Goal: Information Seeking & Learning: Find specific fact

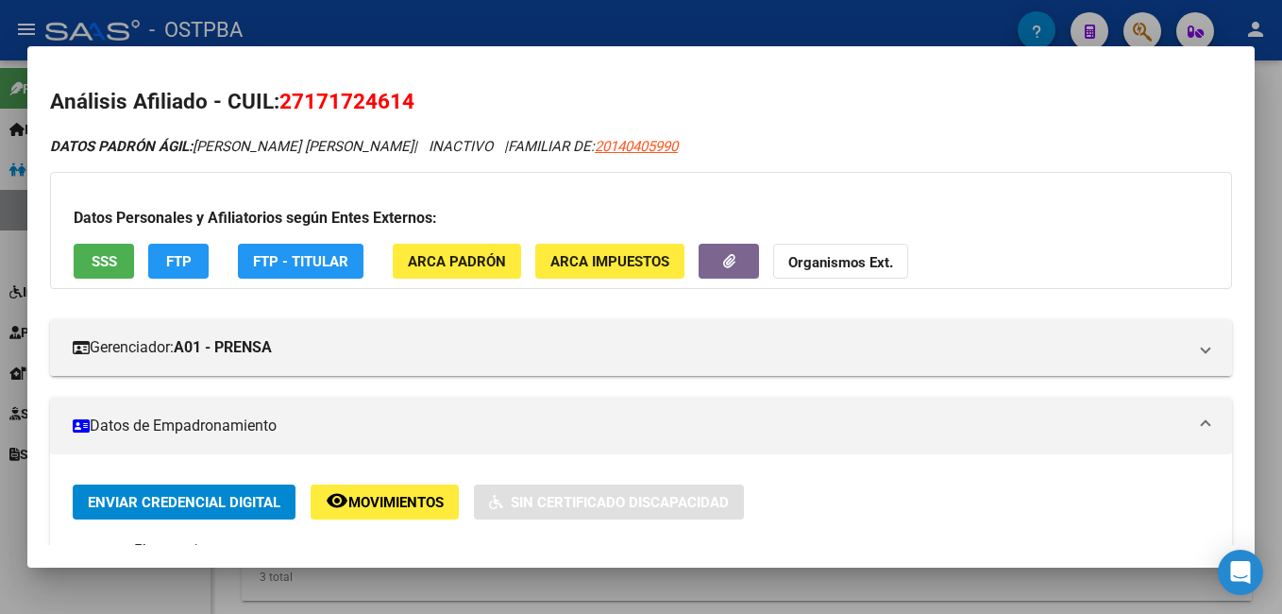
click at [626, 27] on div at bounding box center [641, 307] width 1282 height 614
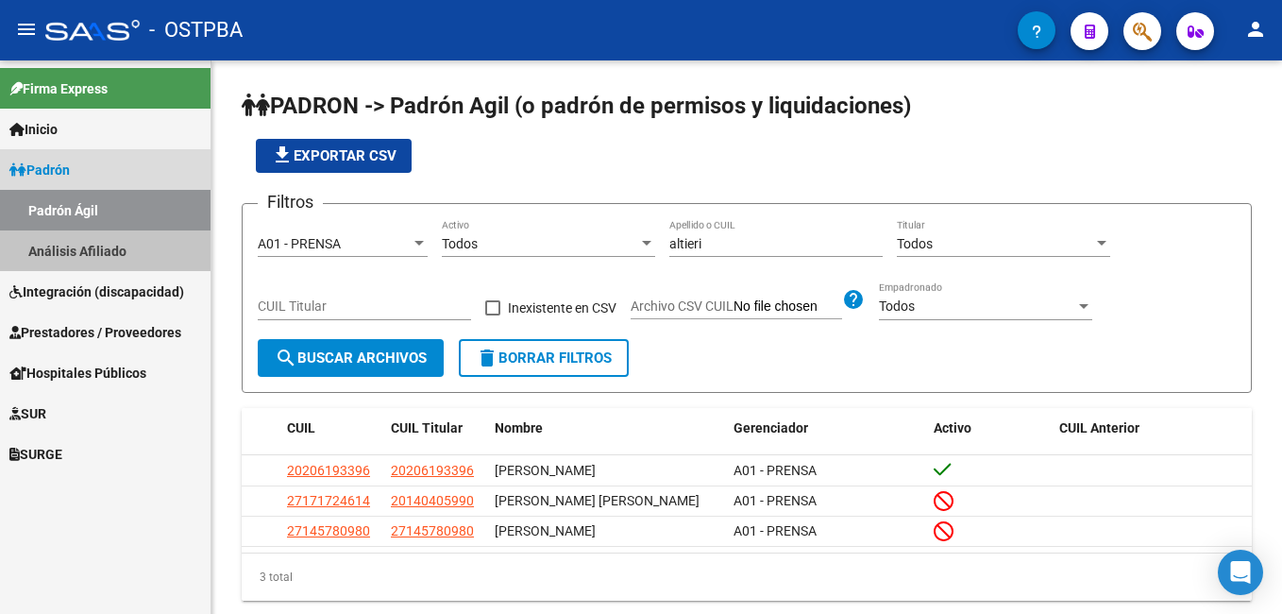
click at [98, 250] on link "Análisis Afiliado" at bounding box center [105, 250] width 211 height 41
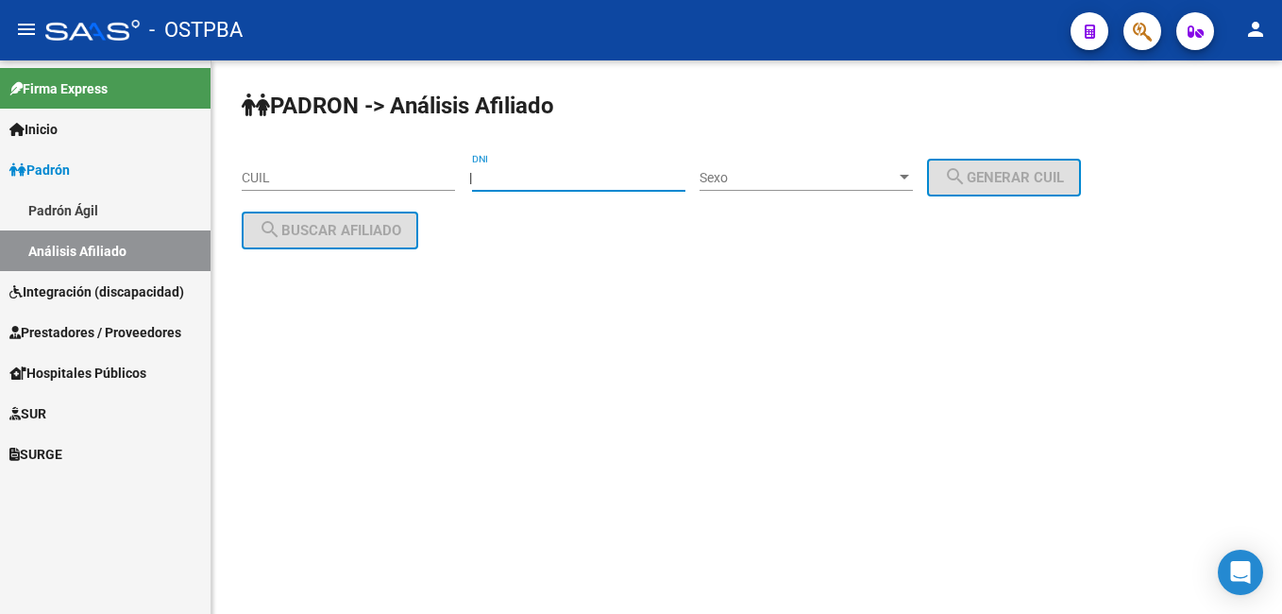
click at [584, 185] on input "DNI" at bounding box center [578, 178] width 213 height 16
type input "46343055"
click at [913, 181] on div at bounding box center [904, 177] width 17 height 15
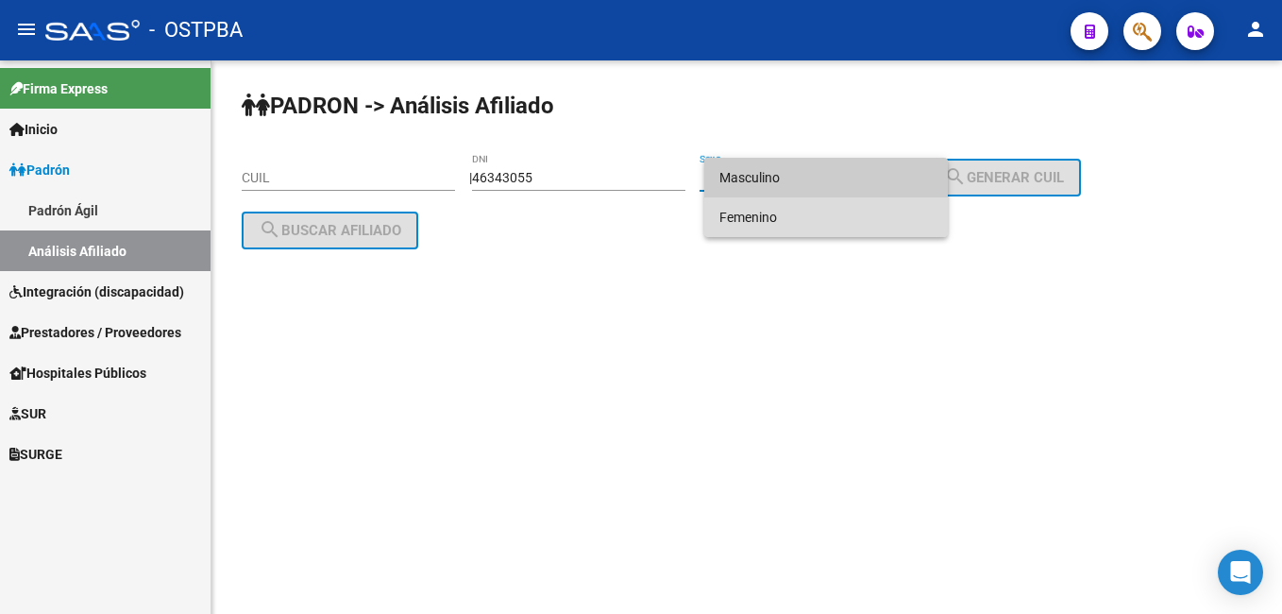
click at [811, 204] on span "Femenino" at bounding box center [825, 217] width 213 height 40
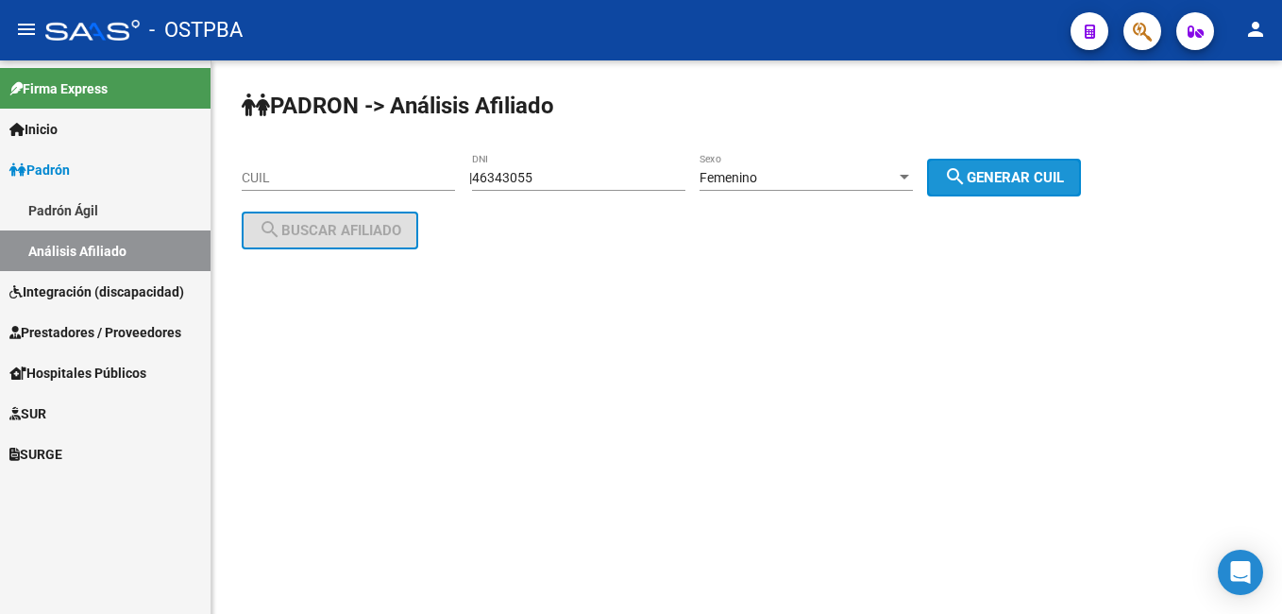
click at [990, 169] on span "search Generar CUIL" at bounding box center [1004, 177] width 120 height 17
type input "27-46343055-7"
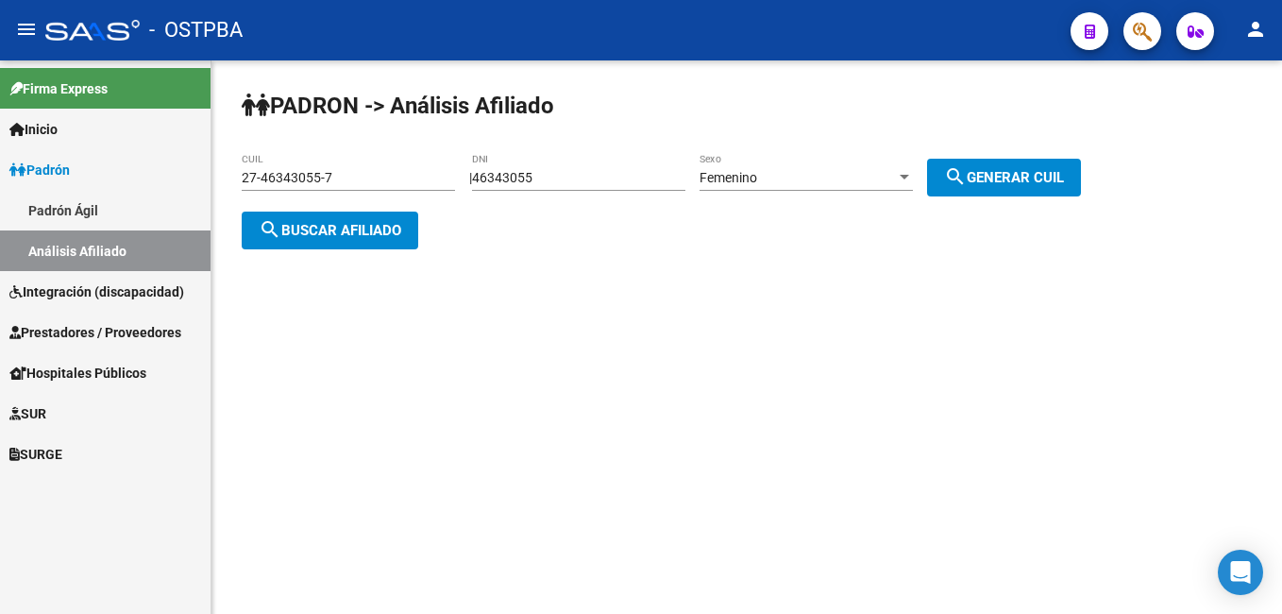
click at [313, 229] on span "search Buscar afiliado" at bounding box center [330, 230] width 143 height 17
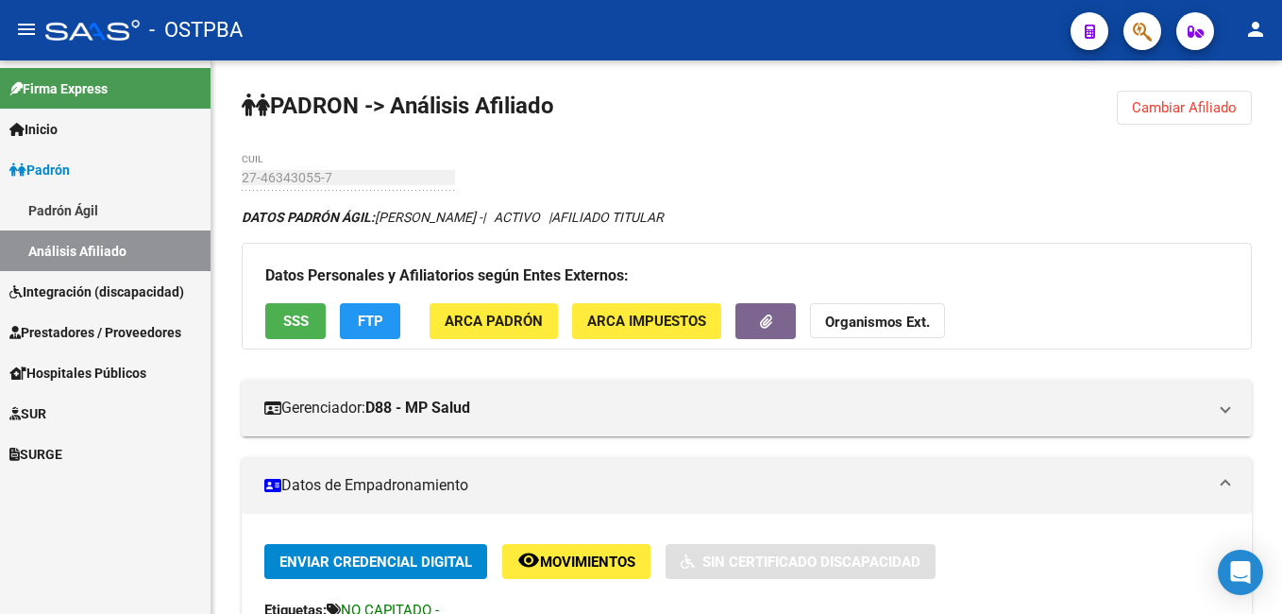
click at [43, 212] on link "Padrón Ágil" at bounding box center [105, 210] width 211 height 41
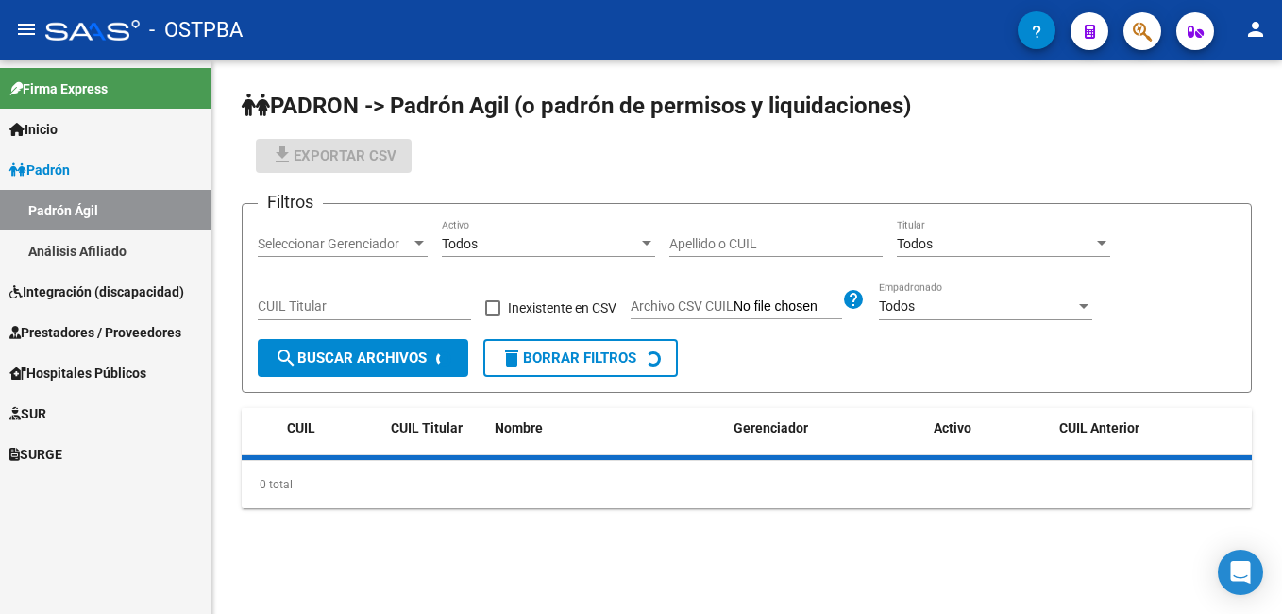
click at [762, 243] on input "Apellido o CUIL" at bounding box center [775, 244] width 213 height 16
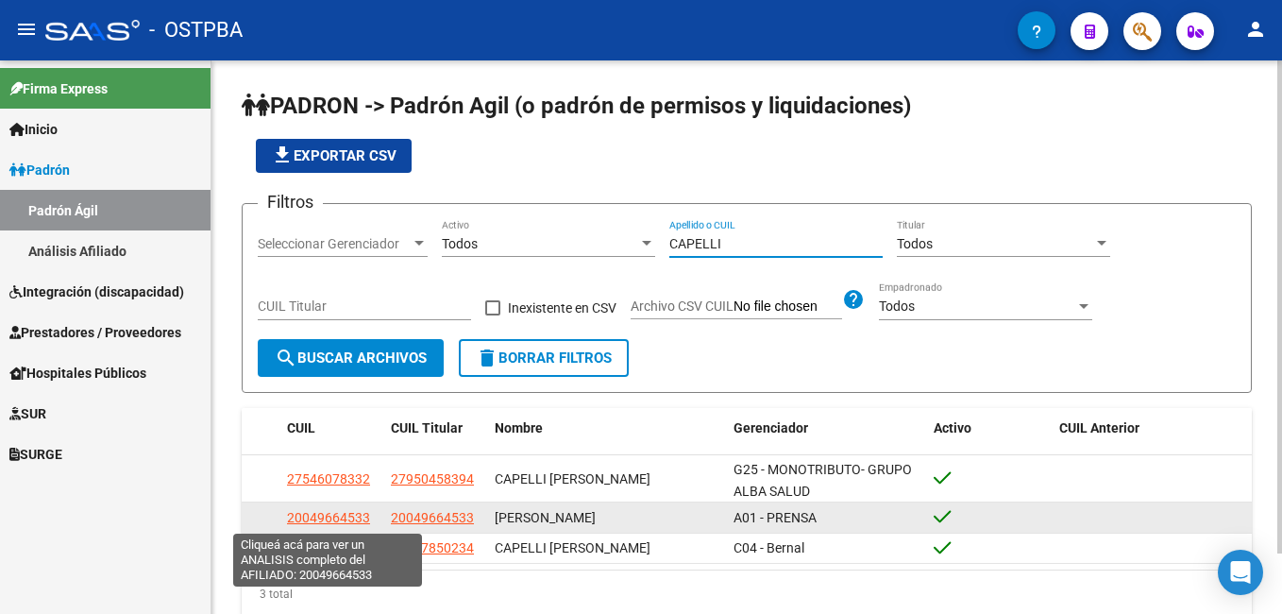
type input "CAPELLI"
click at [329, 513] on span "20049664533" at bounding box center [328, 517] width 83 height 15
type textarea "20049664533"
